Goal: Transaction & Acquisition: Book appointment/travel/reservation

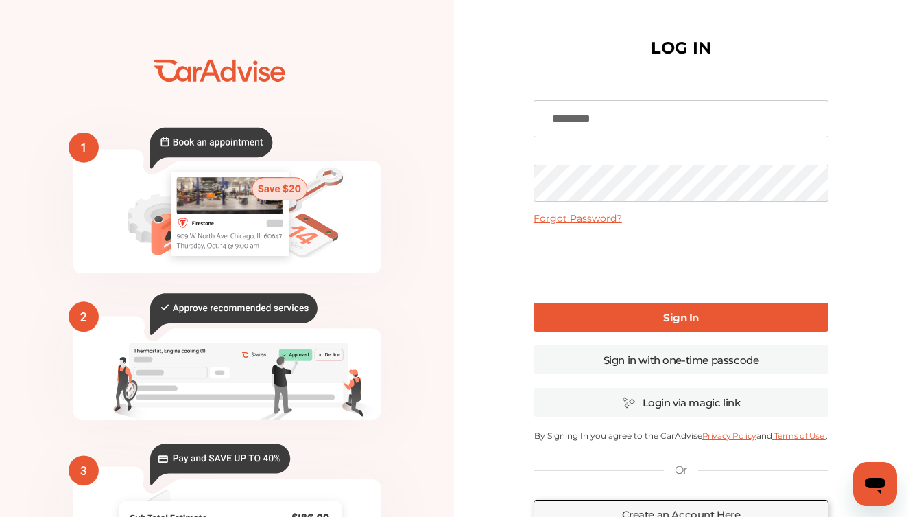
type input "*********"
click at [543, 218] on link "Forgot Password?" at bounding box center [578, 218] width 88 height 12
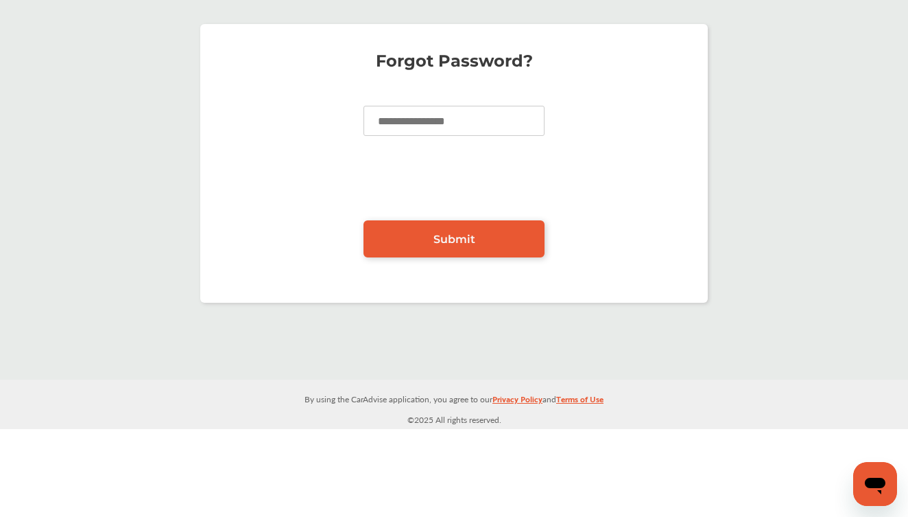
click at [385, 106] on input at bounding box center [454, 121] width 181 height 30
type input "**********"
click at [406, 237] on link "Submit" at bounding box center [454, 238] width 181 height 37
click at [421, 230] on link "Submit" at bounding box center [454, 238] width 181 height 37
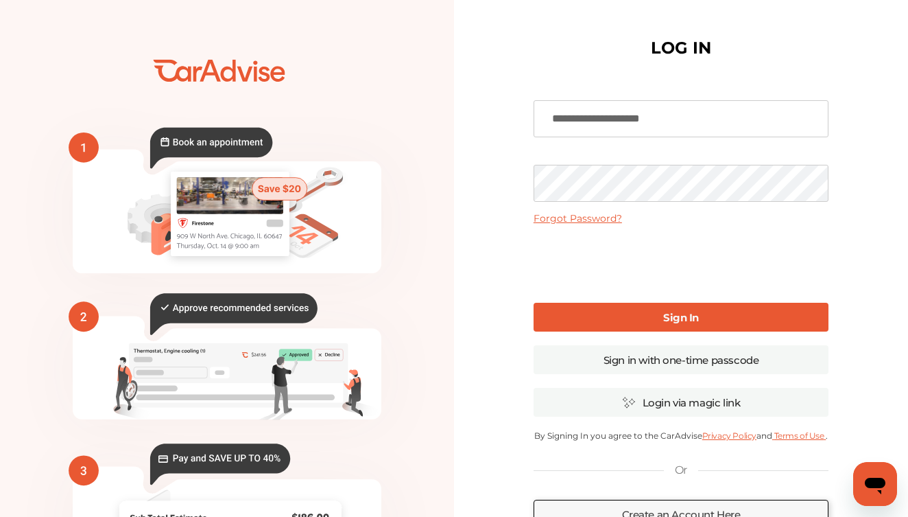
type input "**********"
click at [593, 315] on link "Sign In" at bounding box center [681, 317] width 295 height 29
click at [645, 312] on link "Sign In" at bounding box center [681, 317] width 295 height 29
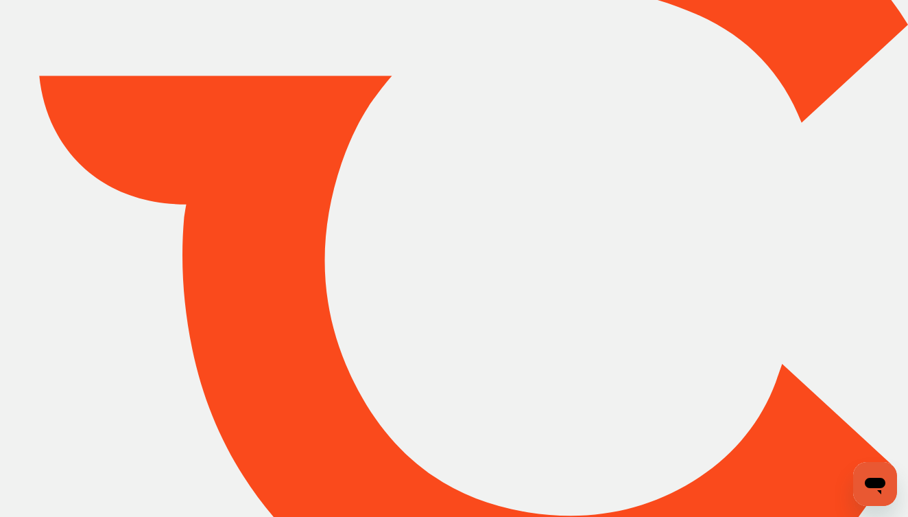
type input "*****"
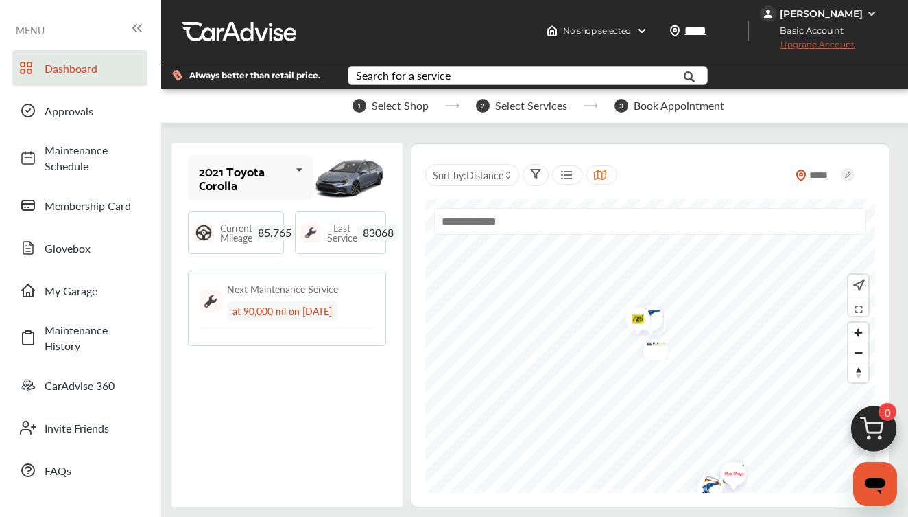
click at [433, 71] on div "Search for a service" at bounding box center [403, 75] width 95 height 11
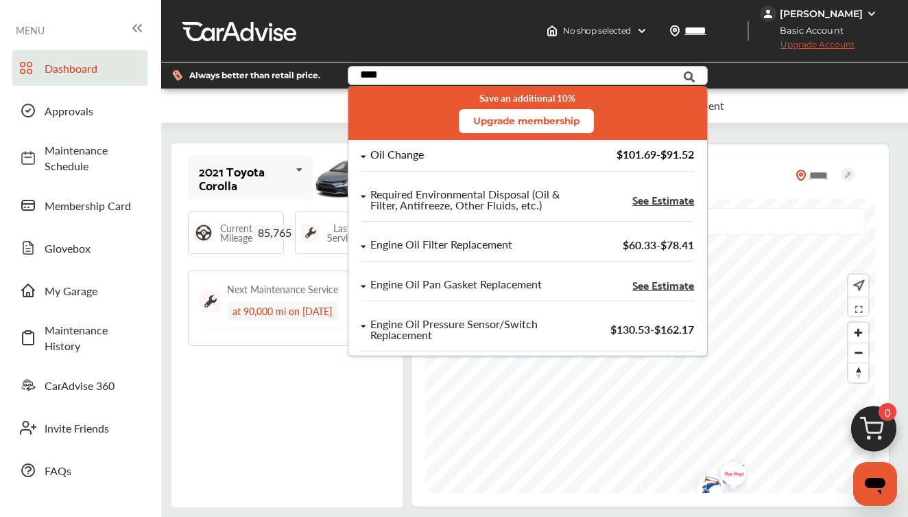
type input "***"
click at [366, 154] on icon at bounding box center [363, 156] width 5 height 8
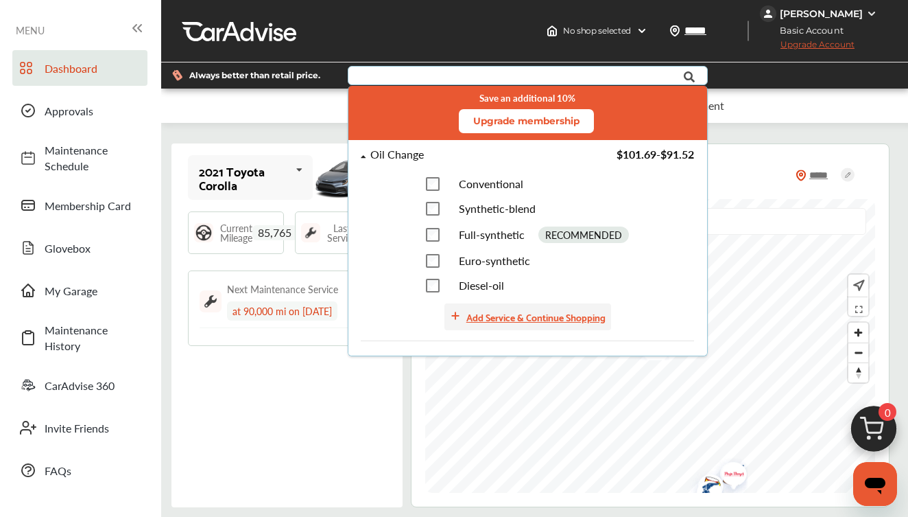
click at [501, 324] on div "Add Service & Continue Shopping" at bounding box center [535, 317] width 139 height 16
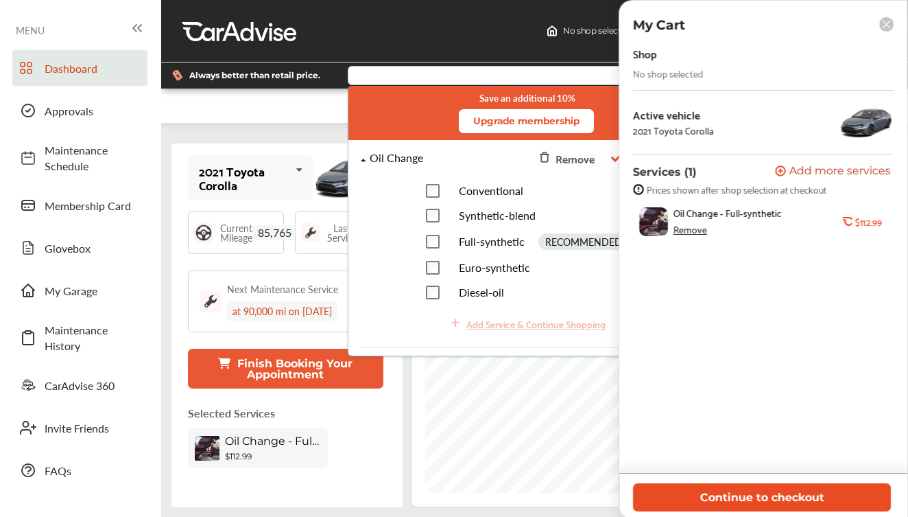
click at [681, 499] on button "Continue to checkout" at bounding box center [762, 497] width 258 height 28
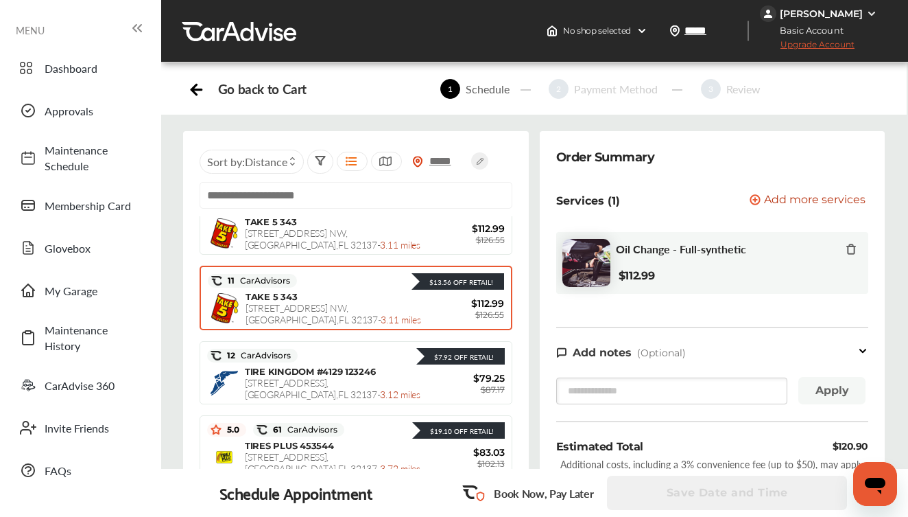
scroll to position [43, 0]
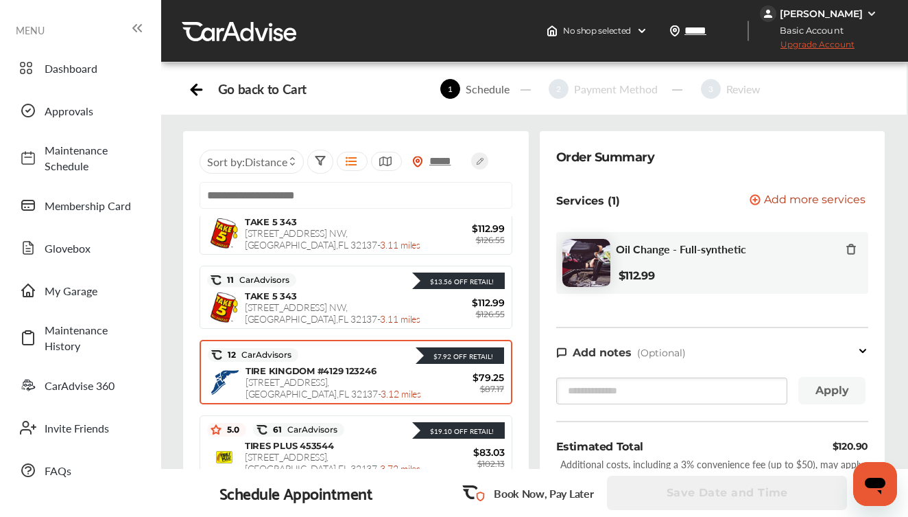
click at [326, 371] on span "TIRE KINGDOM #4129 123246" at bounding box center [311, 370] width 131 height 11
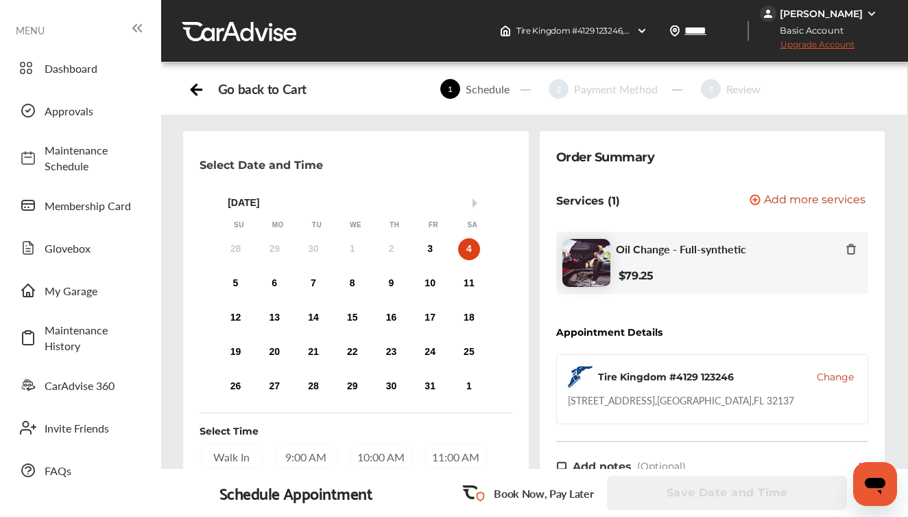
scroll to position [0, 0]
click at [274, 287] on div "6" at bounding box center [274, 283] width 22 height 22
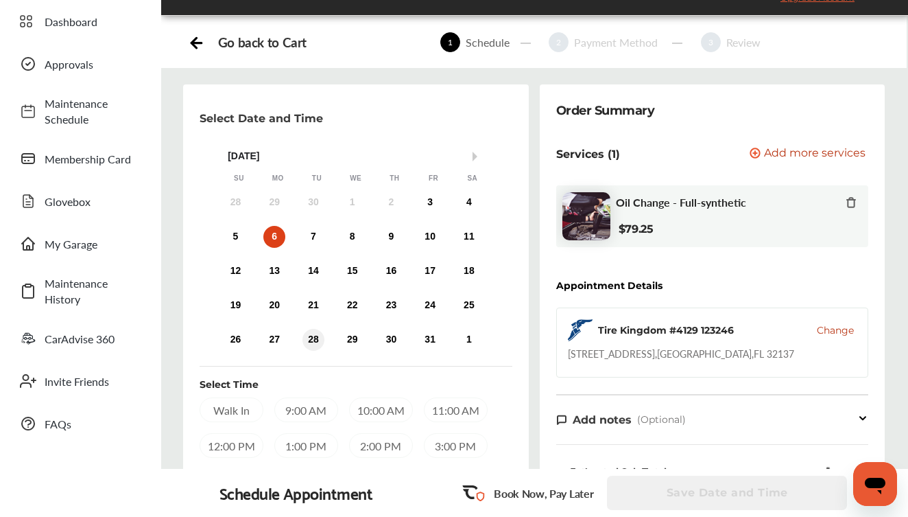
scroll to position [86, 0]
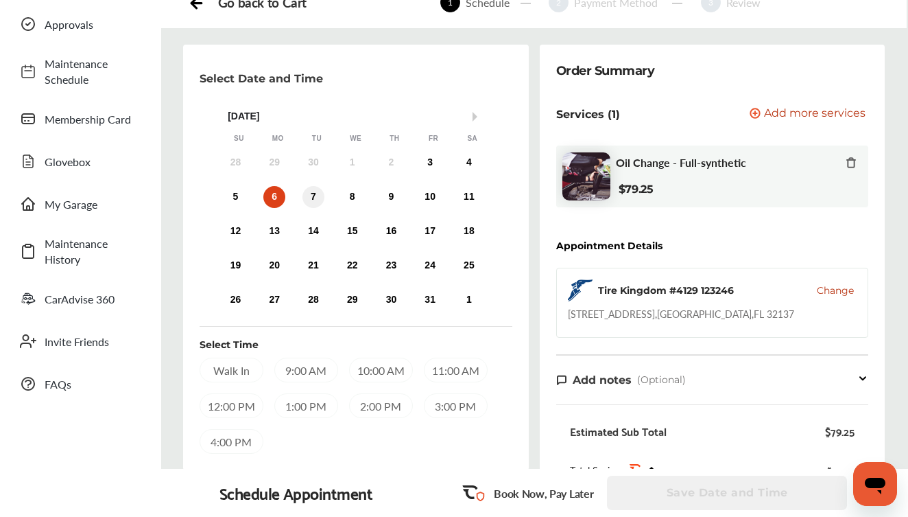
click at [312, 197] on div "7" at bounding box center [314, 197] width 22 height 22
click at [274, 191] on div "6" at bounding box center [274, 197] width 22 height 22
click at [228, 410] on div "12:00 PM" at bounding box center [232, 405] width 64 height 25
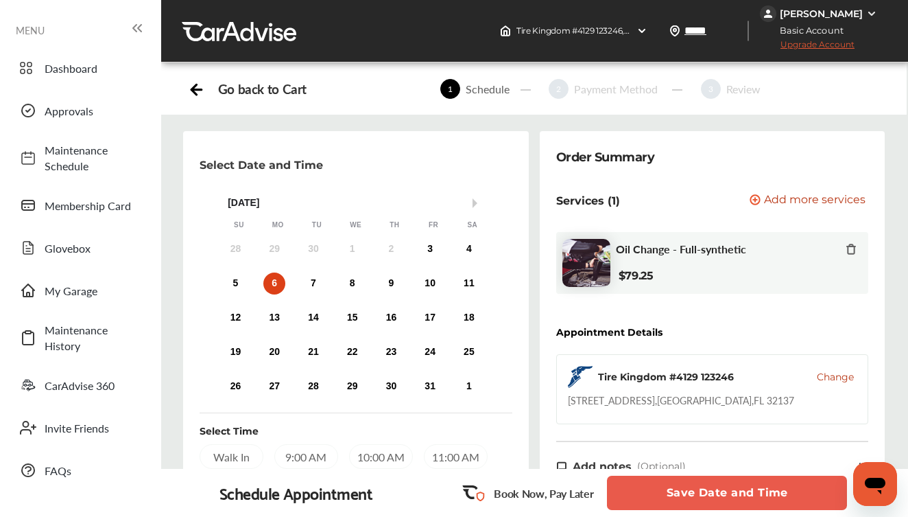
scroll to position [0, 0]
click at [431, 248] on div "3" at bounding box center [430, 249] width 22 height 22
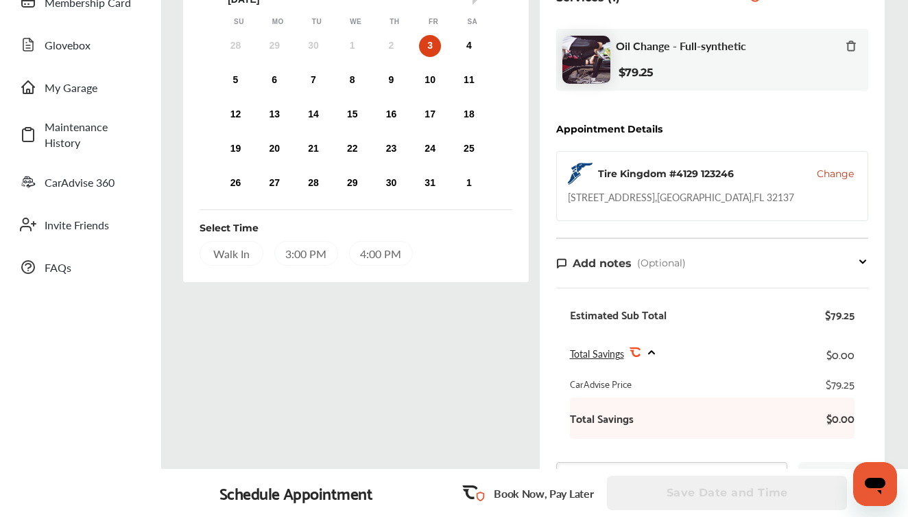
scroll to position [206, 0]
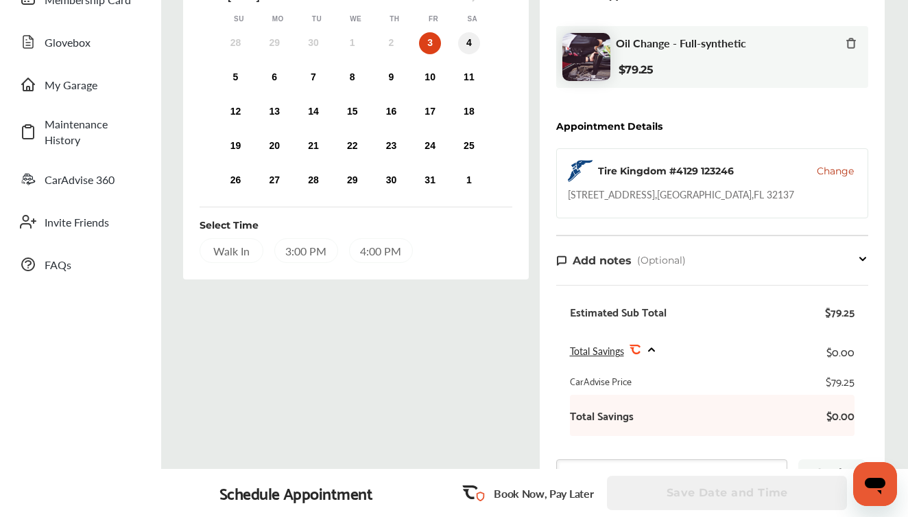
click at [472, 40] on div "4" at bounding box center [469, 43] width 22 height 22
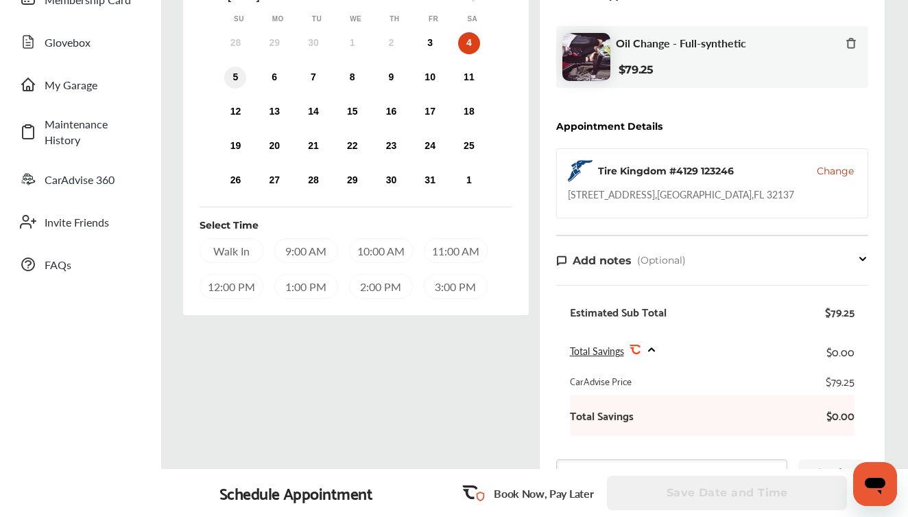
click at [233, 80] on div "5" at bounding box center [235, 78] width 22 height 22
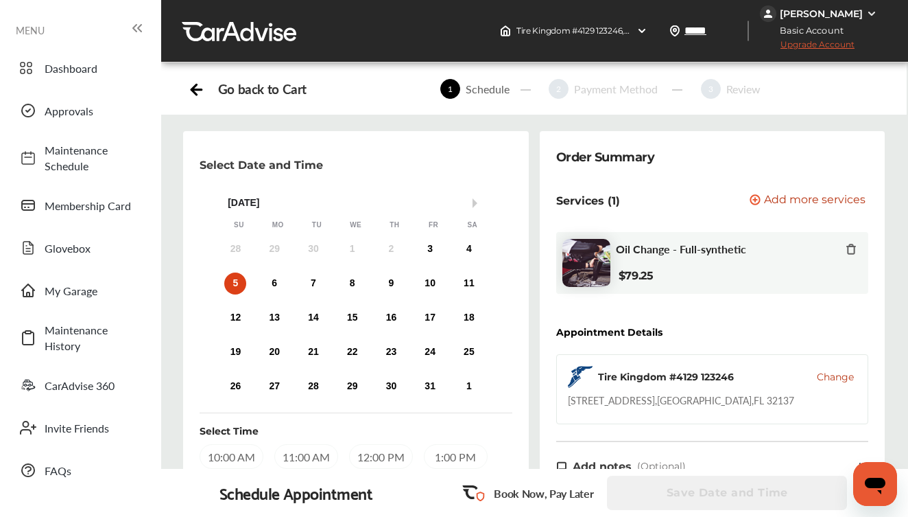
scroll to position [0, 0]
click at [853, 248] on icon at bounding box center [851, 249] width 11 height 11
